Goal: Task Accomplishment & Management: Use online tool/utility

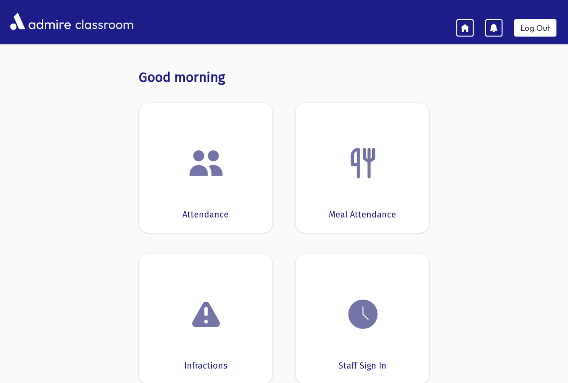
click at [374, 349] on div "Staff Sign In" at bounding box center [363, 319] width 134 height 130
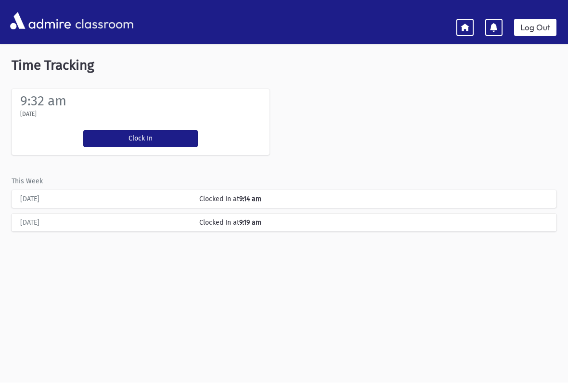
click at [153, 140] on button "Clock In" at bounding box center [140, 138] width 115 height 17
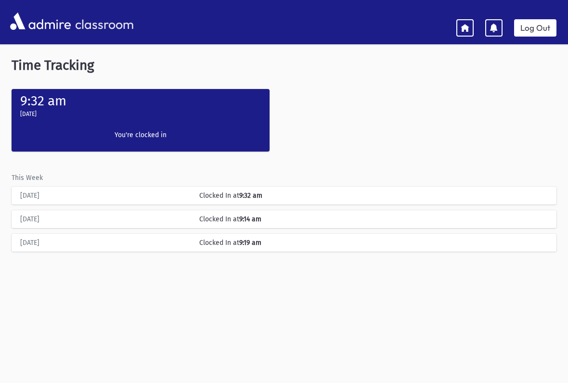
click at [457, 26] on link at bounding box center [464, 27] width 17 height 17
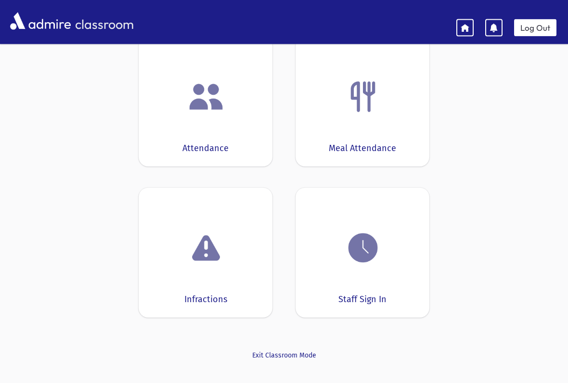
scroll to position [67, 0]
click at [192, 128] on div "Attendance" at bounding box center [206, 101] width 134 height 130
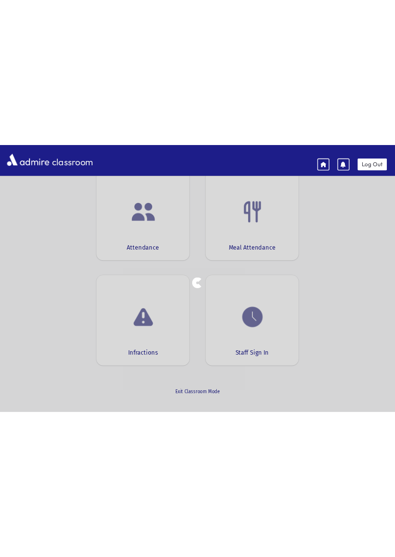
scroll to position [19, 0]
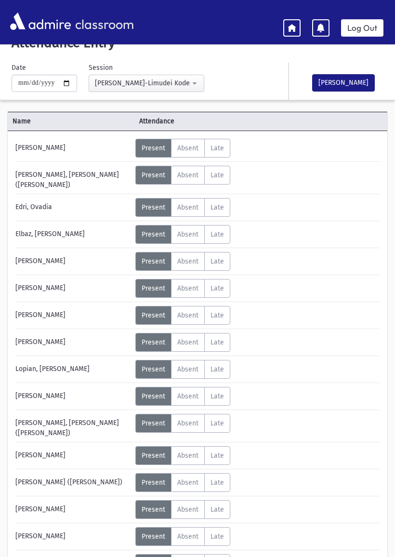
click at [308, 350] on div "[PERSON_NAME] Status Unexcused Admin: Present P Absent A Late L Status Unexcuse…" at bounding box center [197, 358] width 364 height 438
click at [0, 240] on div "Name Attendance [PERSON_NAME] Status Unexcused Admin: Present P Absent" at bounding box center [197, 360] width 395 height 500
click at [353, 293] on div "[PERSON_NAME] Status Unexcused Admin: Present P Absent A Late L Status Unexcuse…" at bounding box center [197, 358] width 364 height 438
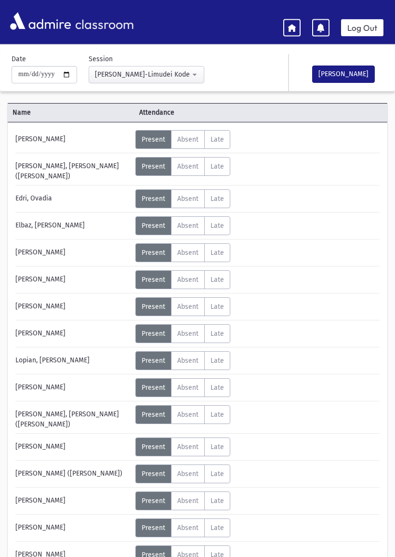
scroll to position [28, 0]
click at [181, 302] on span "Absent" at bounding box center [187, 306] width 21 height 8
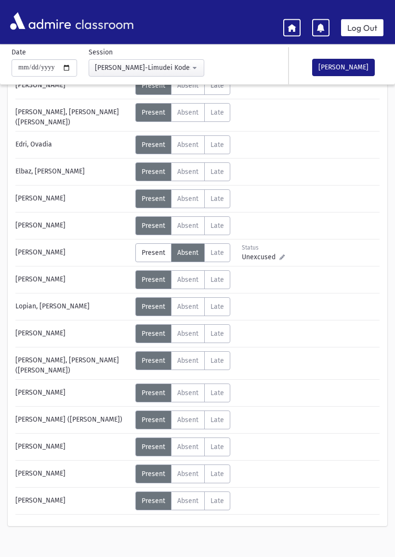
scroll to position [84, 0]
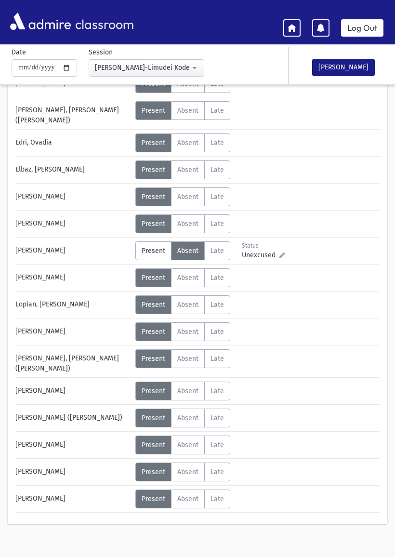
click at [347, 70] on button "[PERSON_NAME]" at bounding box center [343, 67] width 63 height 17
